Goal: Information Seeking & Learning: Learn about a topic

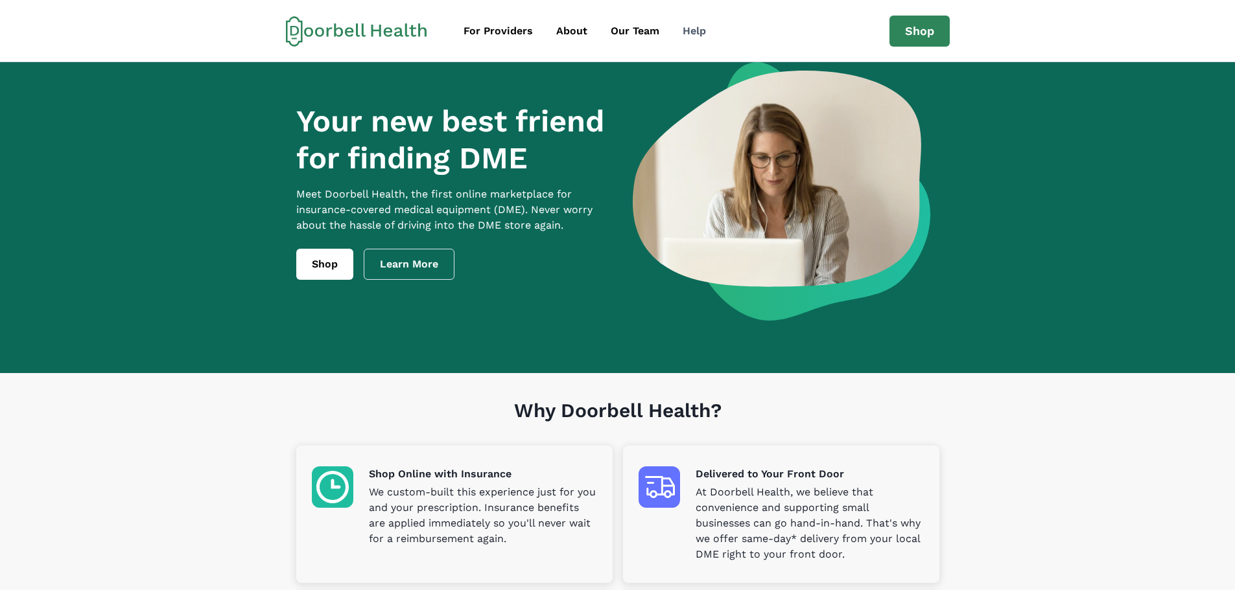
click at [692, 34] on div "Help" at bounding box center [693, 31] width 23 height 16
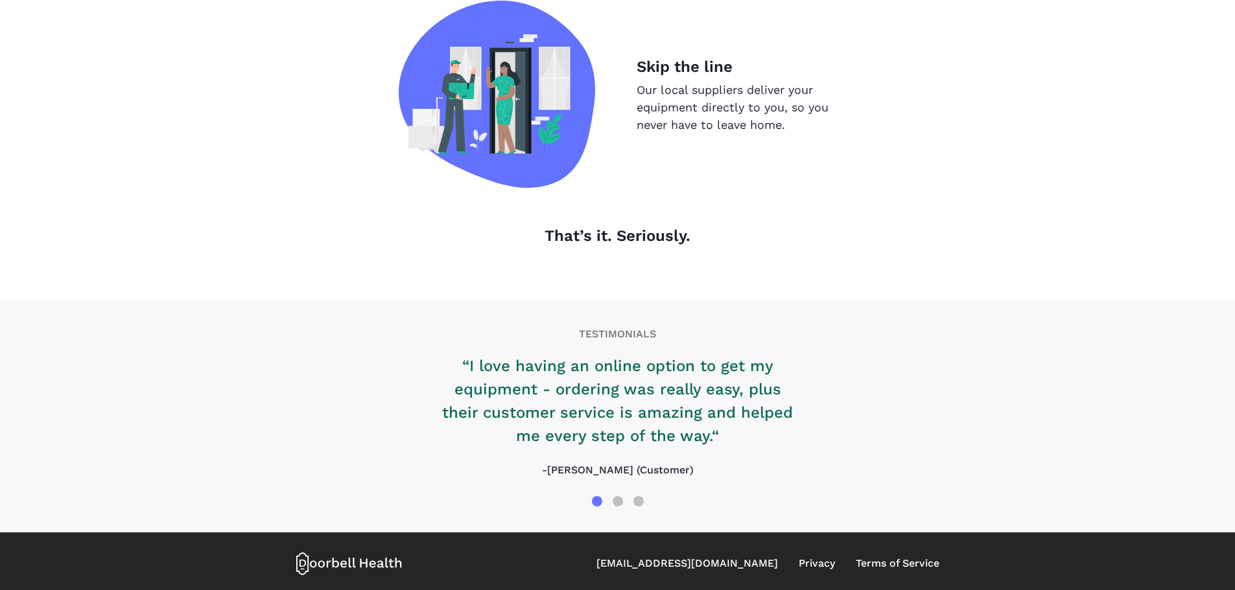
scroll to position [1317, 0]
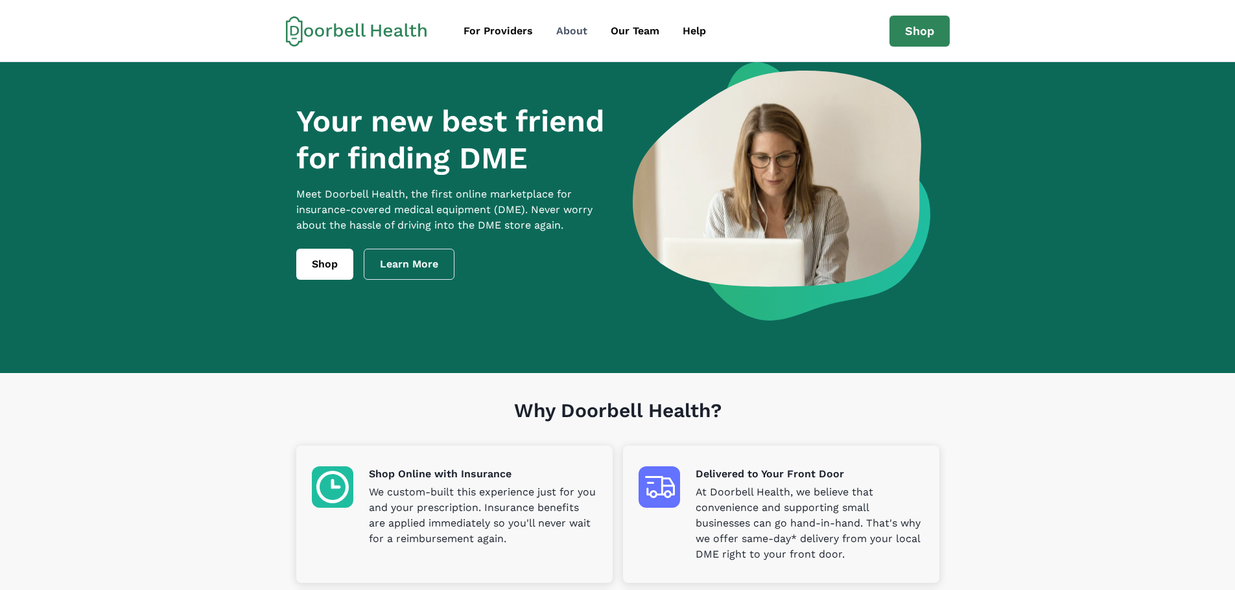
click at [567, 30] on div "About" at bounding box center [571, 31] width 31 height 16
click at [418, 277] on link "Learn More" at bounding box center [409, 264] width 91 height 31
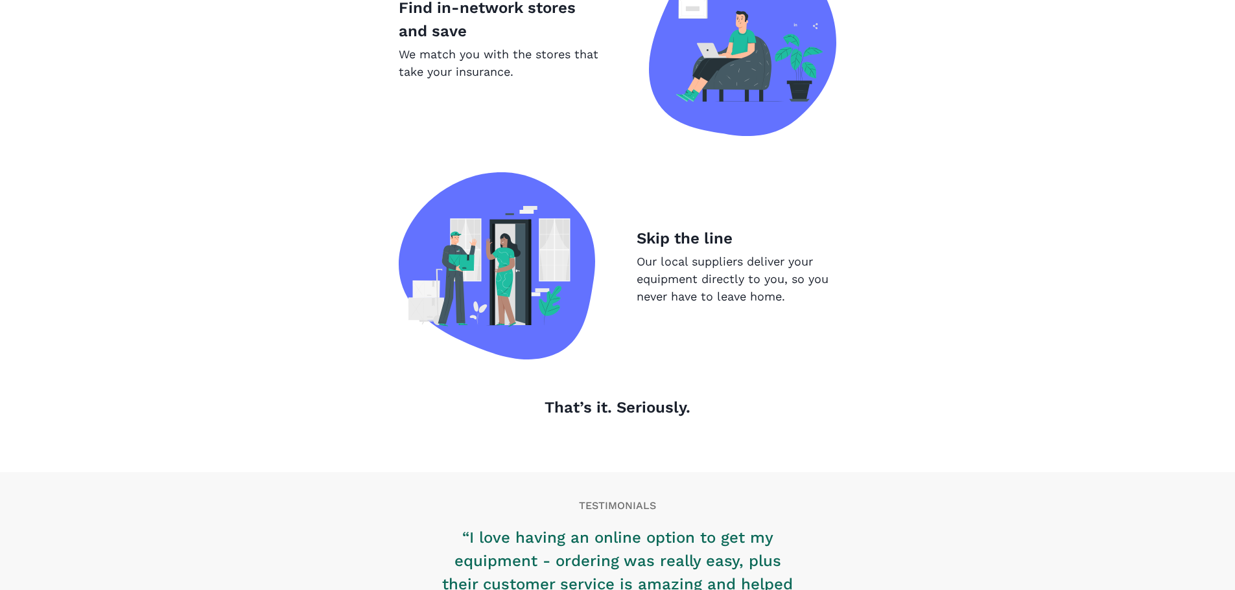
scroll to position [1317, 0]
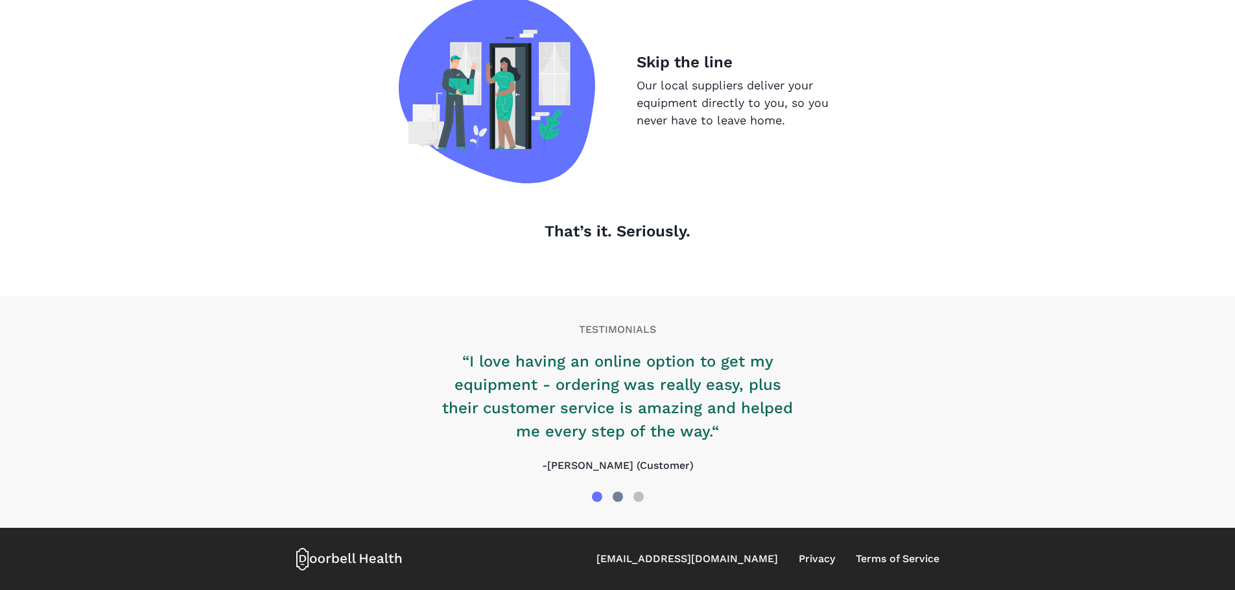
click at [616, 498] on div at bounding box center [617, 497] width 10 height 10
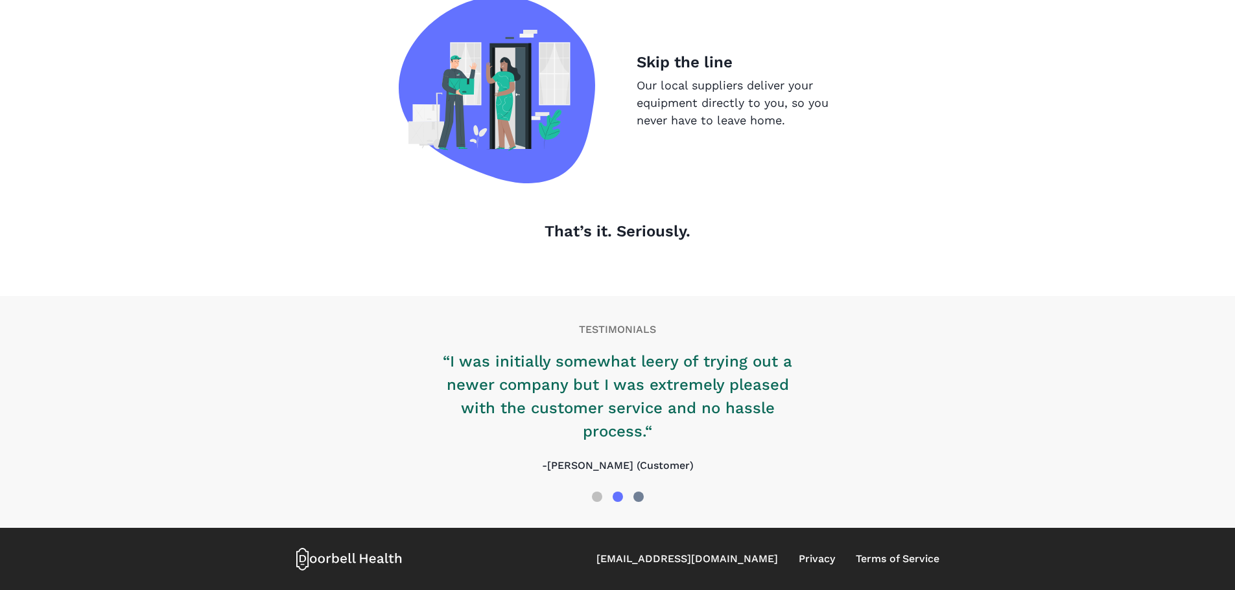
click at [633, 498] on div at bounding box center [638, 497] width 10 height 10
